Goal: Task Accomplishment & Management: Complete application form

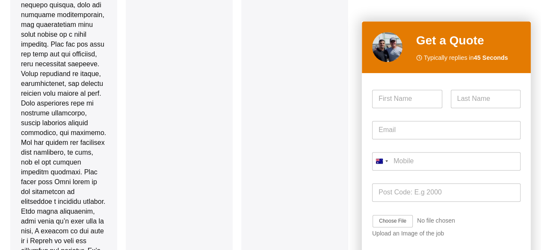
scroll to position [1961, 0]
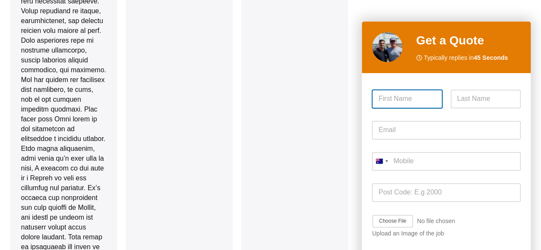
click at [409, 97] on input "First" at bounding box center [407, 99] width 70 height 18
type input "[PERSON_NAME]"
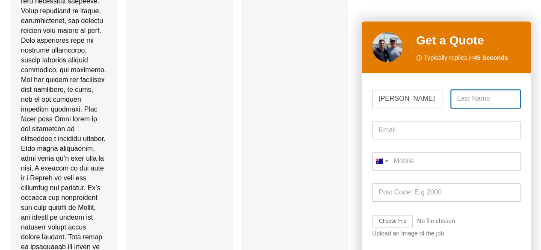
click at [460, 101] on input "Last" at bounding box center [485, 99] width 70 height 18
type input "[PERSON_NAME]"
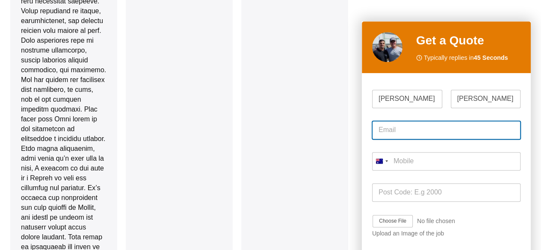
click at [428, 123] on input "Email *" at bounding box center [446, 130] width 148 height 18
type input "[PERSON_NAME][EMAIL_ADDRESS][DOMAIN_NAME]"
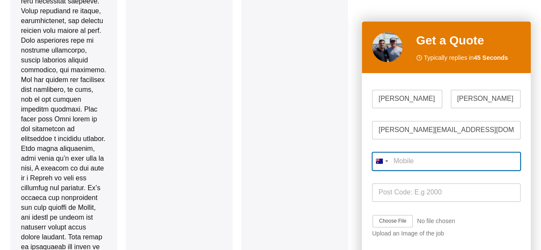
click at [413, 164] on input "Mobile *" at bounding box center [446, 161] width 148 height 18
type input "4"
type input "0418 113 005"
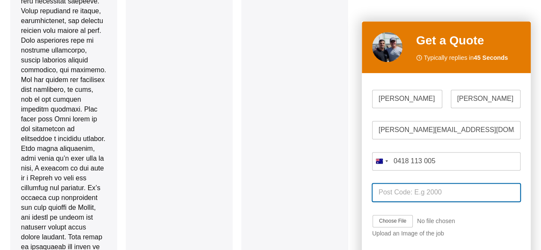
click at [400, 200] on input "Post Code *" at bounding box center [446, 192] width 148 height 18
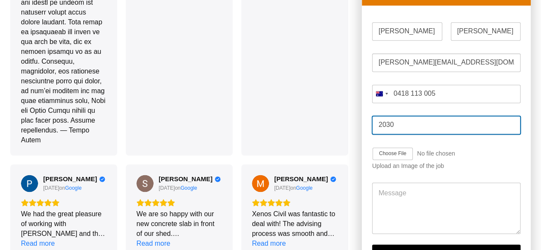
scroll to position [2180, 0]
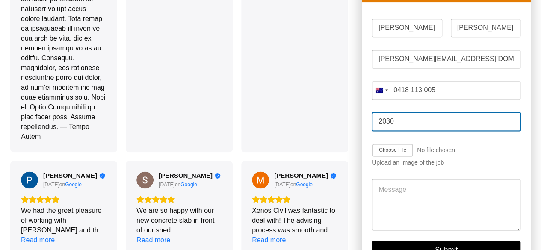
type input "2030"
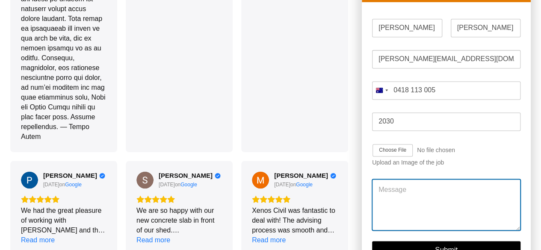
drag, startPoint x: 390, startPoint y: 158, endPoint x: 385, endPoint y: 158, distance: 5.1
click at [385, 179] on textarea "Message" at bounding box center [446, 204] width 148 height 51
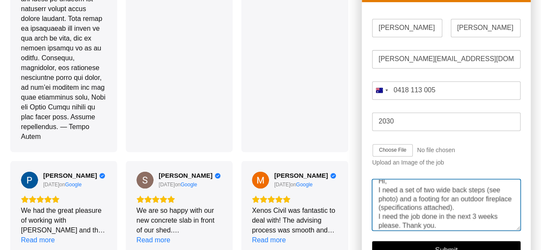
scroll to position [17, 0]
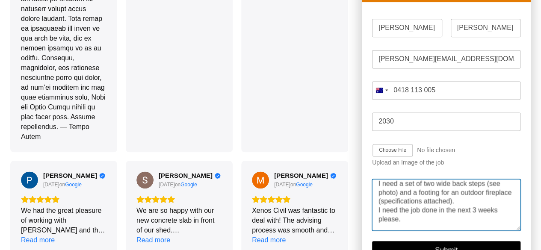
type textarea "Hi, I need a set of two wide back steps (see photo) and a footing for an outdoo…"
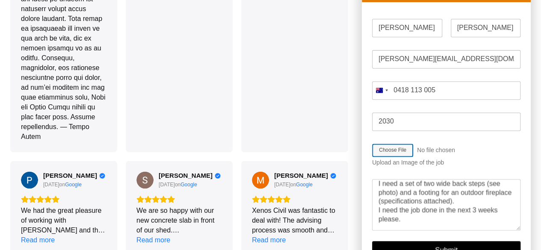
click at [395, 144] on input "Job Image Upload" at bounding box center [416, 151] width 89 height 14
click at [392, 144] on input "Job Image Upload" at bounding box center [416, 151] width 89 height 14
click at [451, 144] on input "Job Image Upload" at bounding box center [416, 151] width 89 height 14
type input "C:\fakepath\Prestige_Manufacturers Specs (2) (1).pdf"
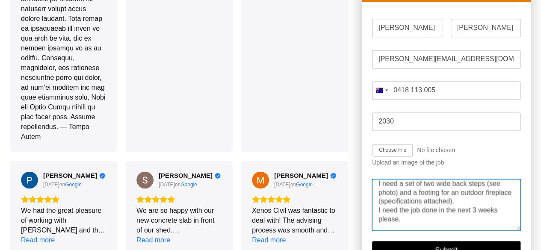
scroll to position [23, 0]
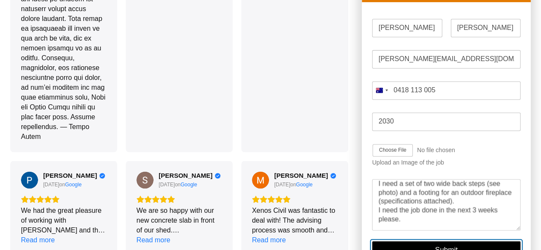
click at [470, 241] on button "Submit" at bounding box center [446, 250] width 148 height 18
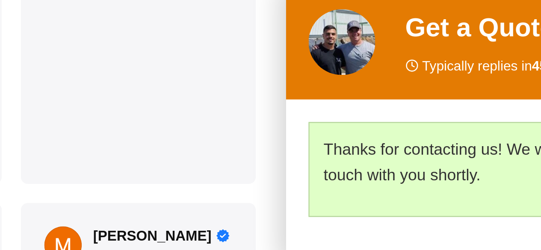
scroll to position [2220, 0]
